Goal: Task Accomplishment & Management: Manage account settings

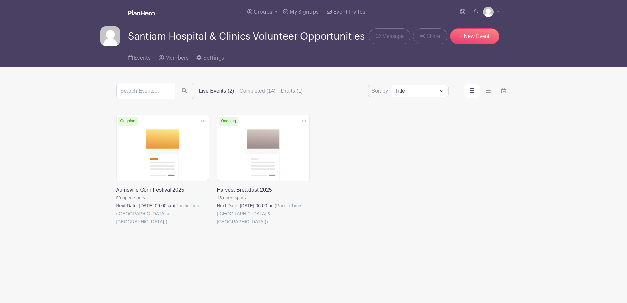
click at [231, 238] on body "Loading... Groups All Groups Event Registration [GEOGRAPHIC_DATA] & Clinics Vol…" at bounding box center [313, 142] width 627 height 285
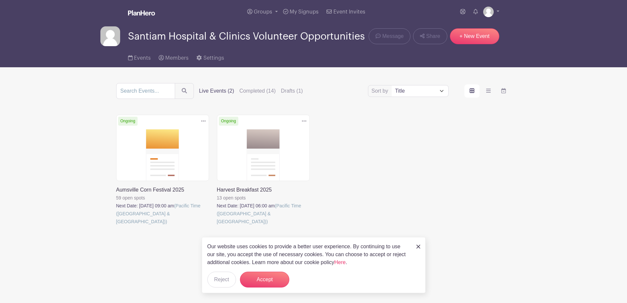
click at [365, 159] on div "Sort by Title Recently modified Newest Upcoming dates Live Events (2) Completed…" at bounding box center [313, 163] width 395 height 161
click at [418, 244] on img at bounding box center [418, 246] width 4 height 4
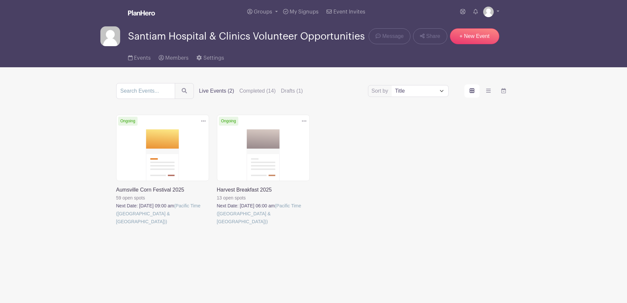
click at [217, 225] on link at bounding box center [217, 225] width 0 height 0
click at [116, 225] on link at bounding box center [116, 225] width 0 height 0
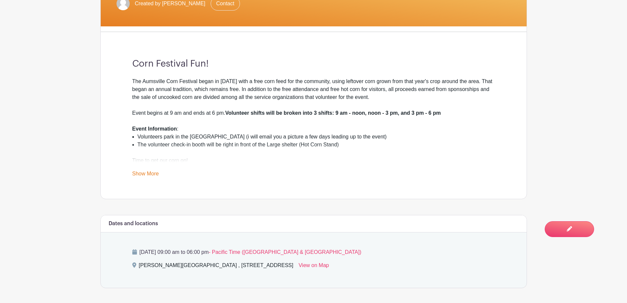
scroll to position [188, 0]
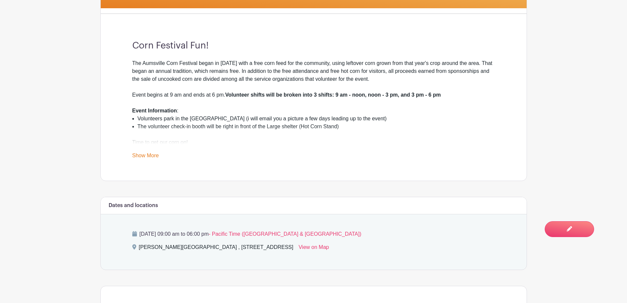
click at [155, 161] on link "Show More" at bounding box center [145, 156] width 27 height 8
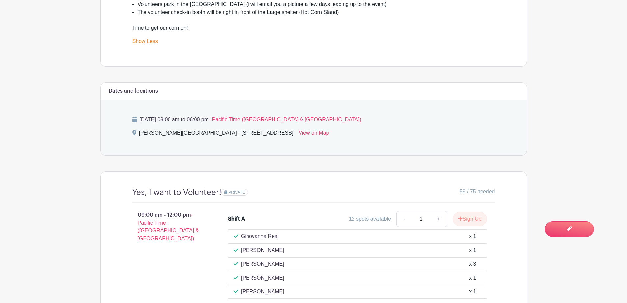
scroll to position [56, 0]
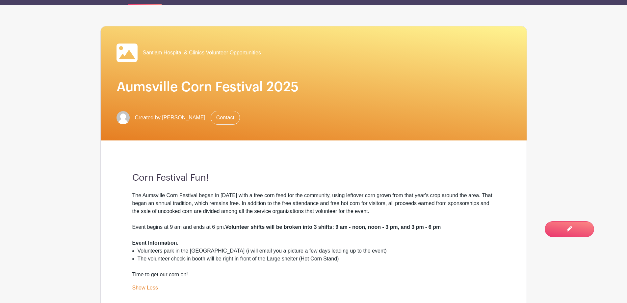
drag, startPoint x: 625, startPoint y: 84, endPoint x: 625, endPoint y: 38, distance: 46.1
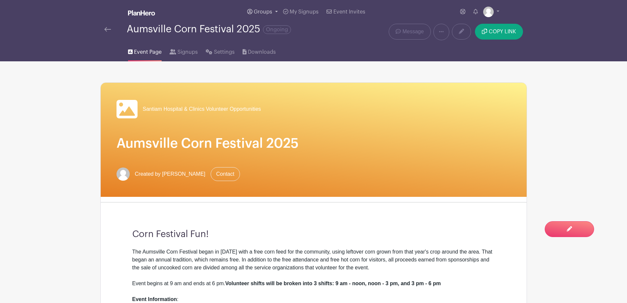
click at [264, 15] on link "Groups" at bounding box center [263, 12] width 36 height 24
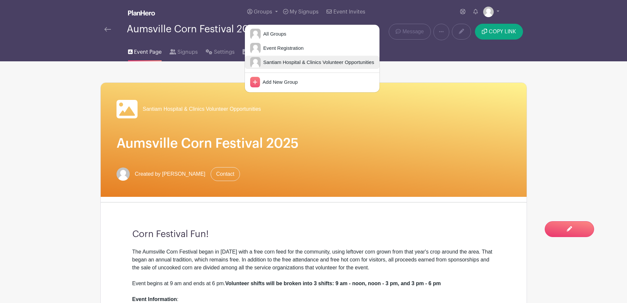
click at [271, 66] on span "Santiam Hospital & Clinics Volunteer Opportunities" at bounding box center [318, 63] width 114 height 8
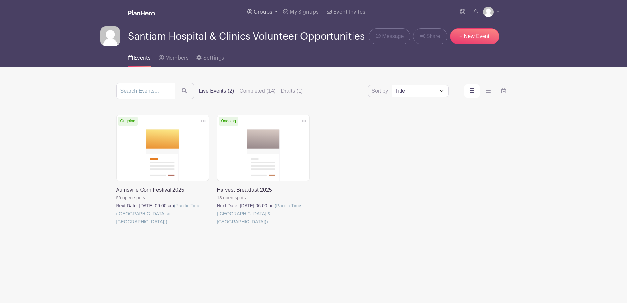
click at [264, 15] on link "Groups" at bounding box center [263, 12] width 36 height 24
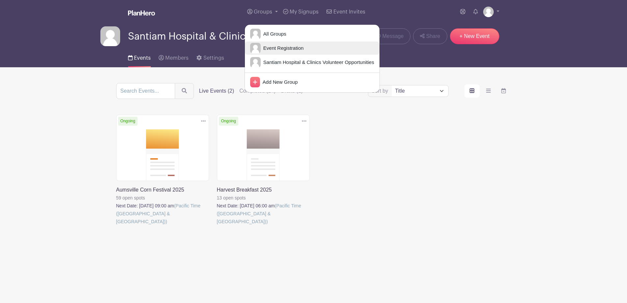
click at [263, 52] on span "Event Registration" at bounding box center [282, 48] width 43 height 8
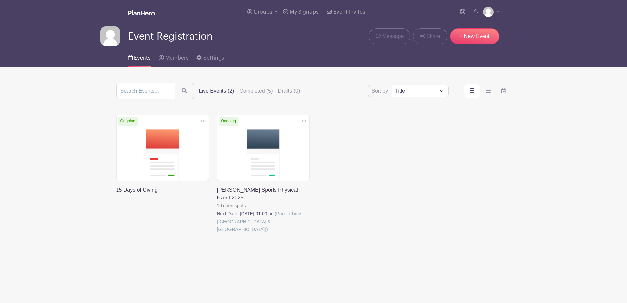
click at [217, 233] on link at bounding box center [217, 233] width 0 height 0
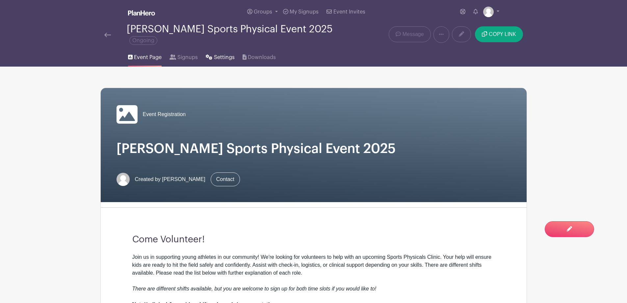
click at [235, 61] on span "Settings" at bounding box center [224, 57] width 21 height 8
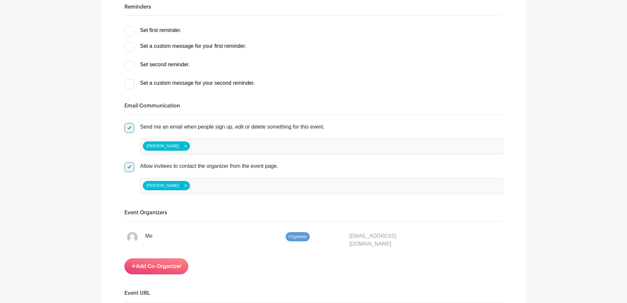
scroll to position [231, 0]
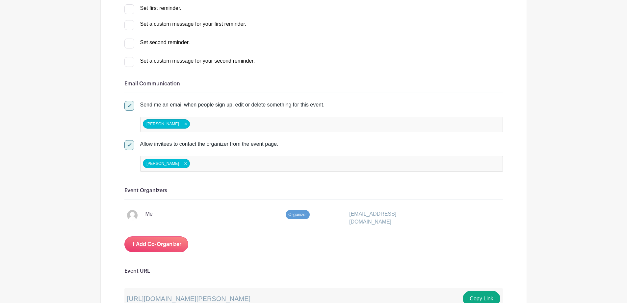
click at [129, 9] on input "Set first reminder." at bounding box center [126, 6] width 4 height 4
checkbox input "true"
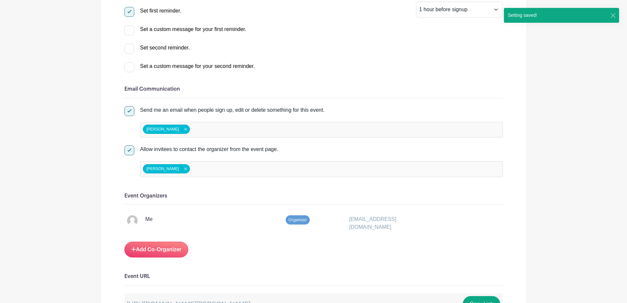
click at [134, 35] on div at bounding box center [129, 30] width 10 height 10
click at [129, 30] on input "Set a custom message for your first reminder." at bounding box center [126, 27] width 4 height 4
checkbox input "true"
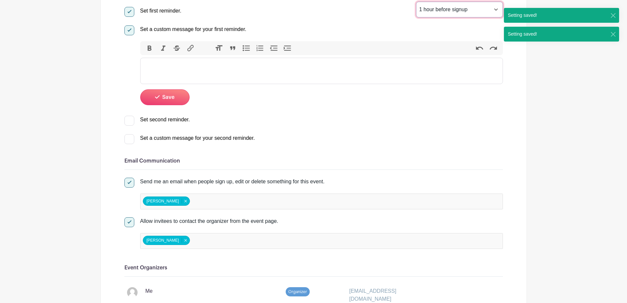
click at [487, 17] on select "1 hour before signup 2 hours before signup 3 hours before signup 4 hours before…" at bounding box center [459, 10] width 87 height 16
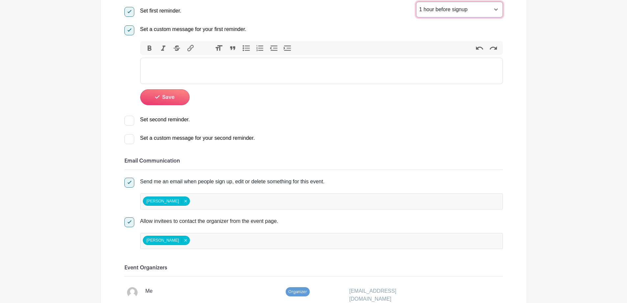
select select "48"
click at [416, 17] on select "1 hour before signup 2 hours before signup 3 hours before signup 4 hours before…" at bounding box center [459, 10] width 87 height 16
click at [181, 84] on trix-editor at bounding box center [321, 71] width 363 height 26
click at [174, 84] on trix-editor at bounding box center [321, 71] width 363 height 26
paste trix-editor "<div>Hi, all! Thank you so much for volunteering to assist with our annual spor…"
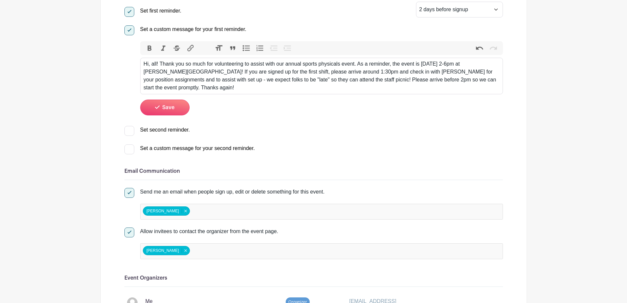
type trix-editor "<div>Hi, all! Thank you so much for volunteering to assist with our annual spor…"
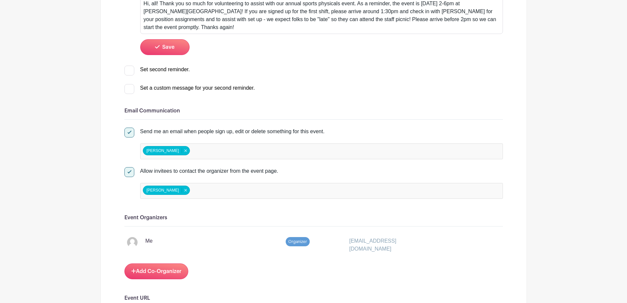
scroll to position [293, 0]
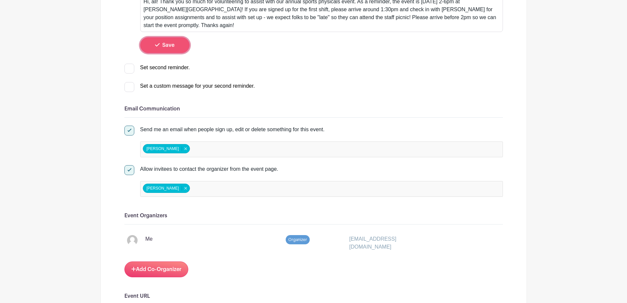
click at [190, 53] on button "Save" at bounding box center [164, 45] width 49 height 16
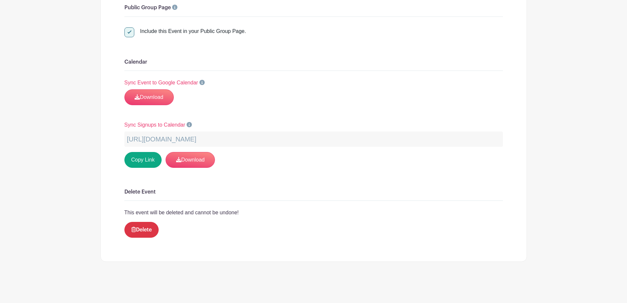
scroll to position [0, 0]
